Goal: Task Accomplishment & Management: Manage account settings

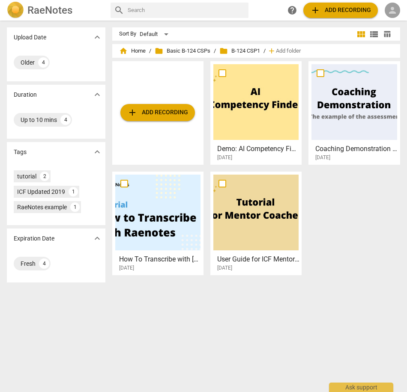
click at [390, 12] on span "person" at bounding box center [392, 10] width 10 height 10
click at [383, 20] on li "Login" at bounding box center [384, 20] width 31 height 21
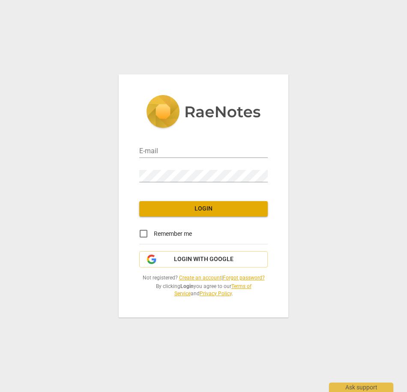
type input "[PERSON_NAME][EMAIL_ADDRESS][DOMAIN_NAME]"
click at [185, 211] on span "Login" at bounding box center [203, 209] width 115 height 9
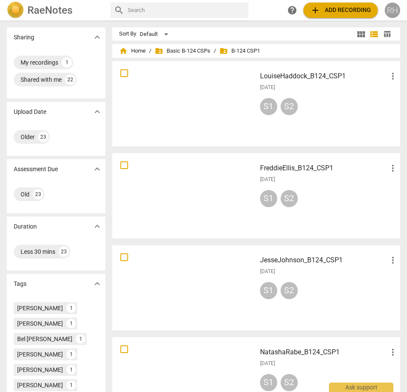
click at [391, 11] on div "RH" at bounding box center [391, 10] width 15 height 15
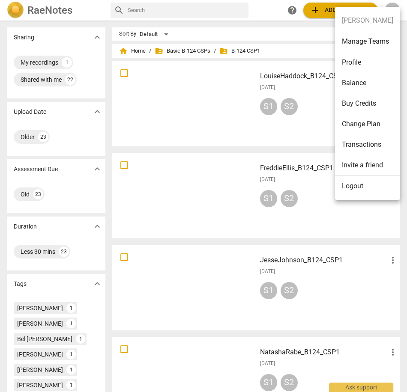
click at [45, 63] on div at bounding box center [203, 196] width 407 height 392
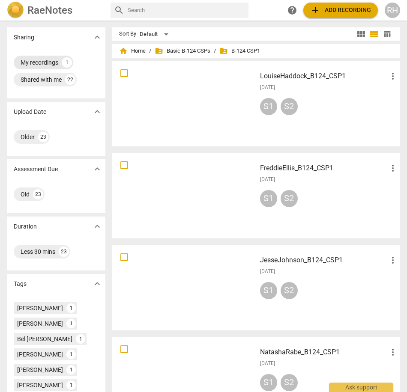
click at [55, 61] on div "My recordings" at bounding box center [40, 62] width 38 height 9
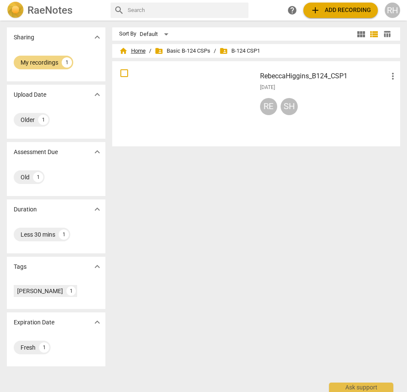
click at [134, 50] on span "home Home" at bounding box center [132, 51] width 27 height 9
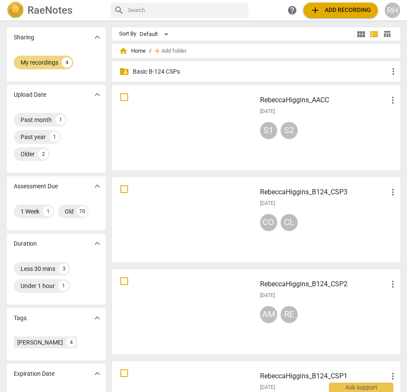
click at [314, 98] on h3 "RebeccaHiggins_AACC" at bounding box center [324, 100] width 128 height 10
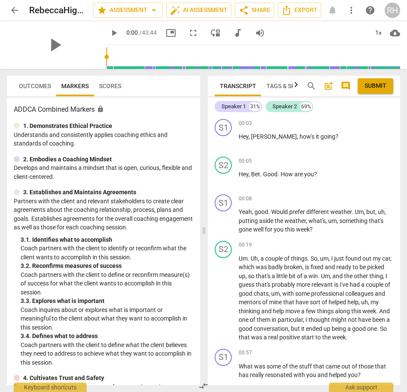
click at [275, 87] on span "Tags & Speakers" at bounding box center [291, 86] width 51 height 7
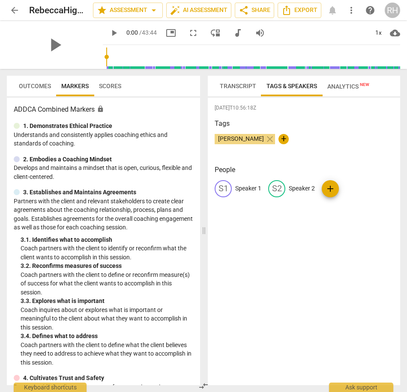
click at [244, 88] on span "Transcript" at bounding box center [238, 86] width 36 height 7
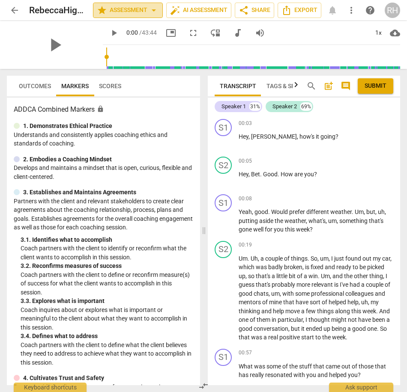
click at [152, 10] on span "arrow_drop_down" at bounding box center [154, 10] width 10 height 10
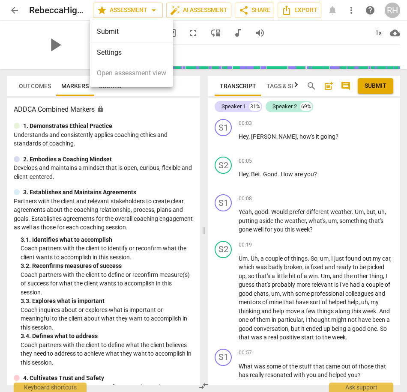
click at [182, 125] on div at bounding box center [203, 196] width 407 height 392
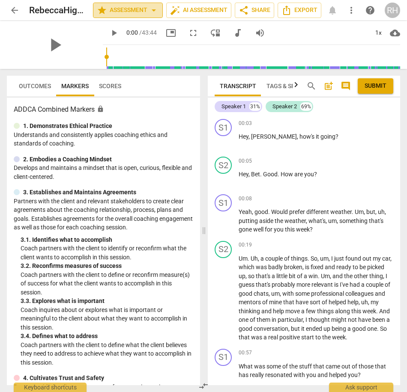
click at [156, 13] on span "arrow_drop_down" at bounding box center [154, 10] width 10 height 10
